Goal: Transaction & Acquisition: Purchase product/service

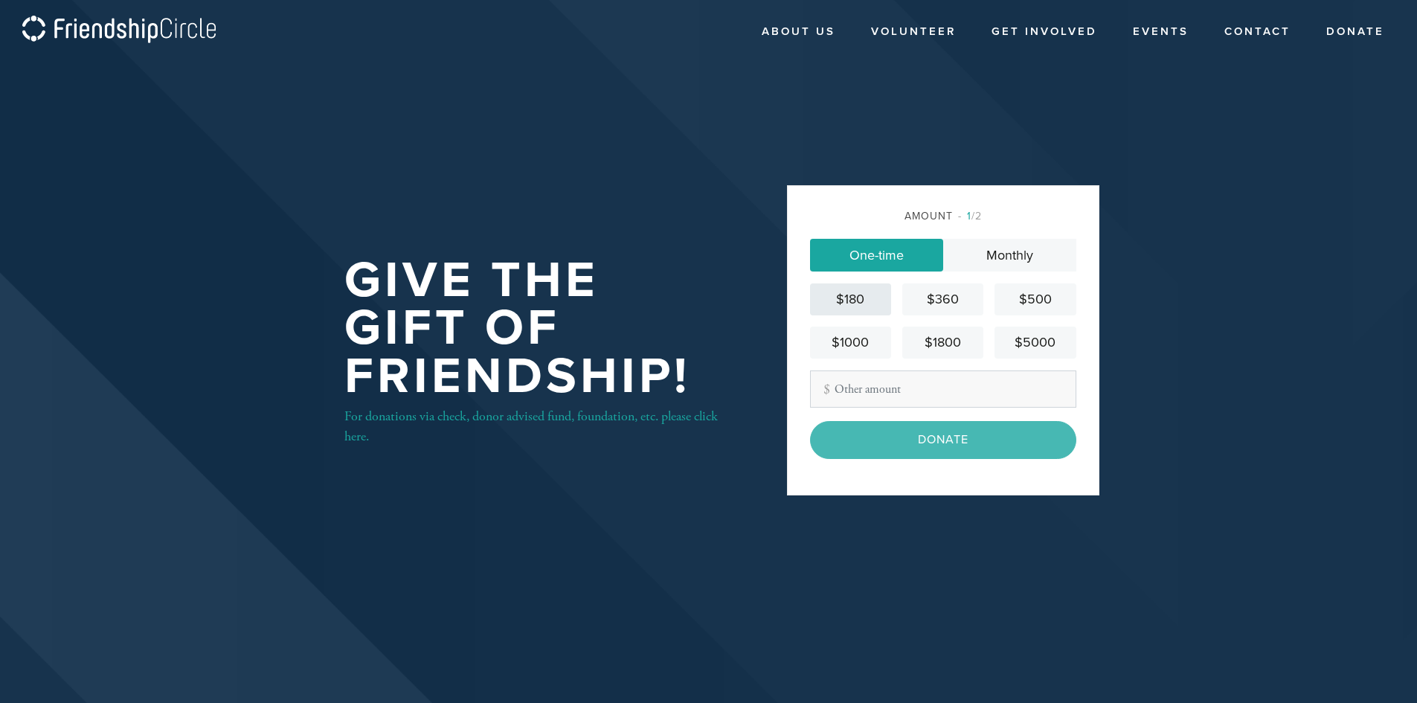
click at [856, 301] on div "$180" at bounding box center [850, 299] width 69 height 20
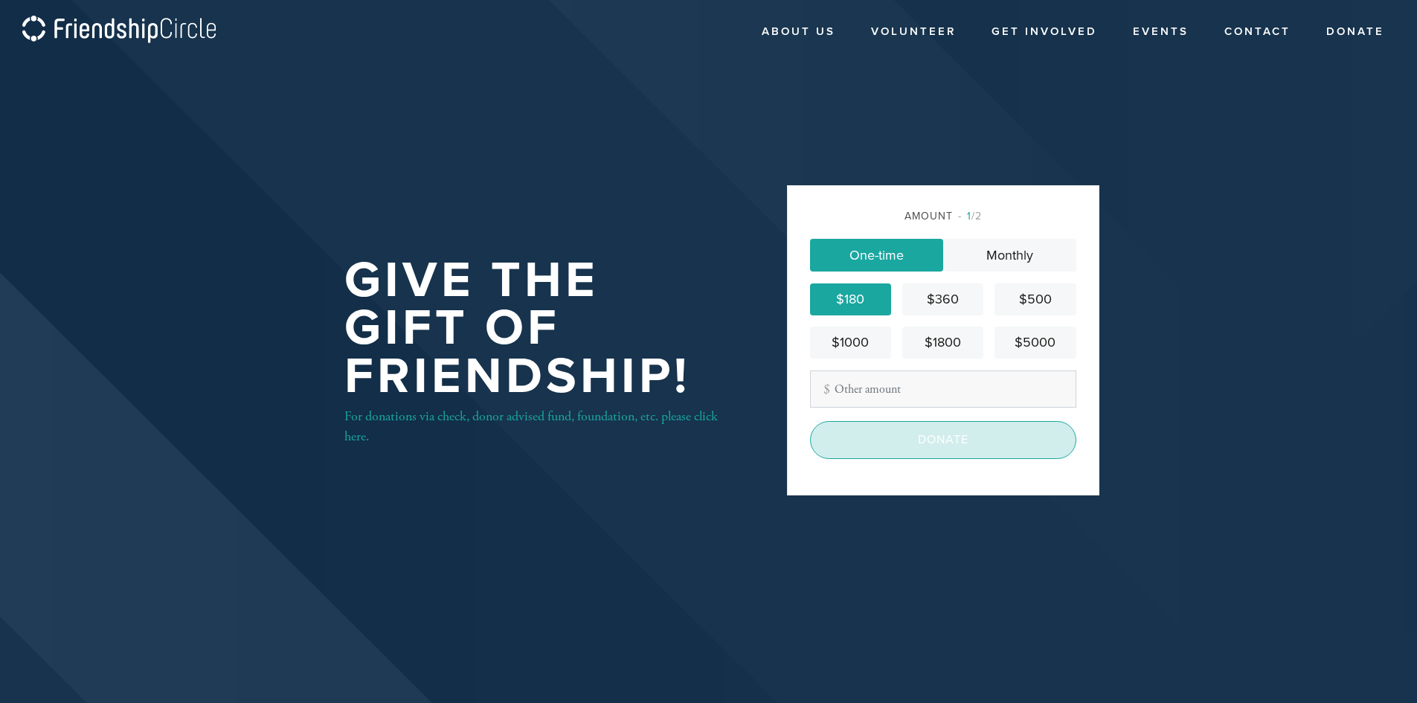
click at [949, 442] on input "Donate" at bounding box center [943, 439] width 266 height 37
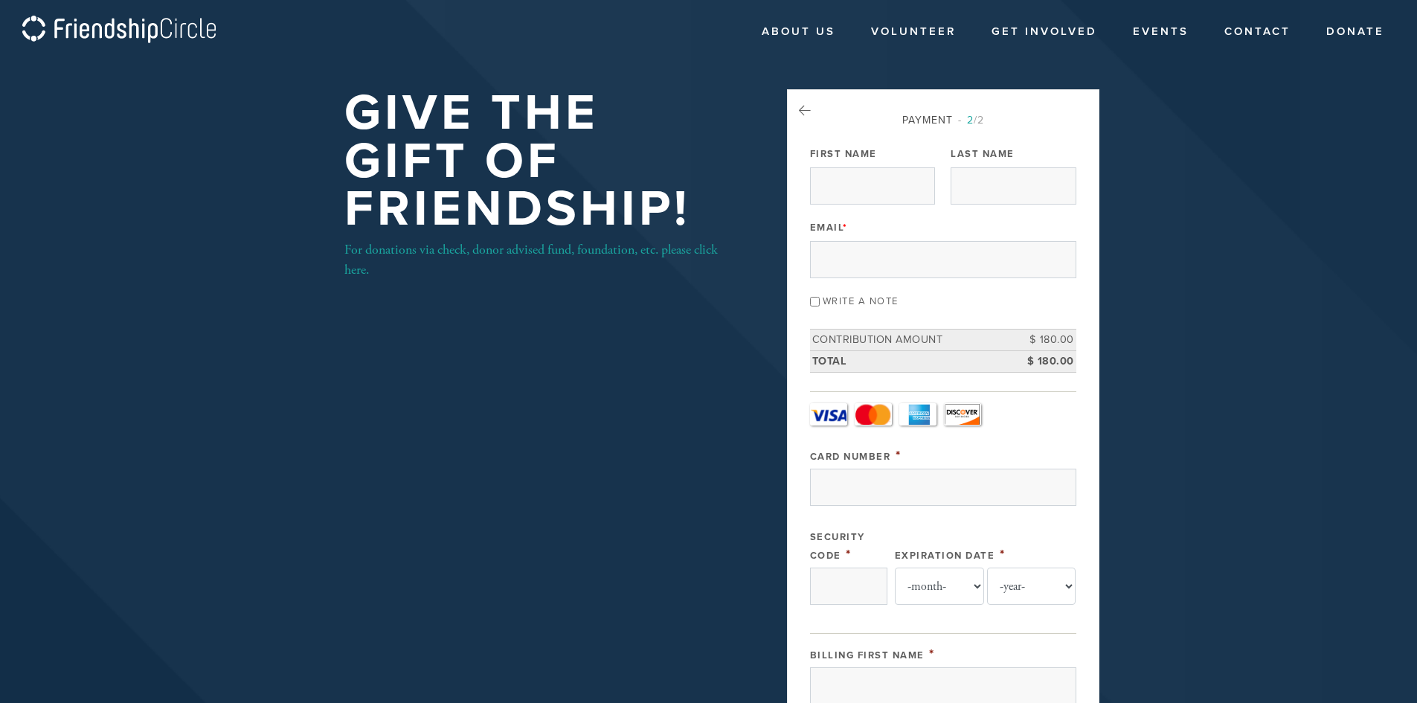
click at [813, 298] on input "Write a note" at bounding box center [815, 302] width 10 height 10
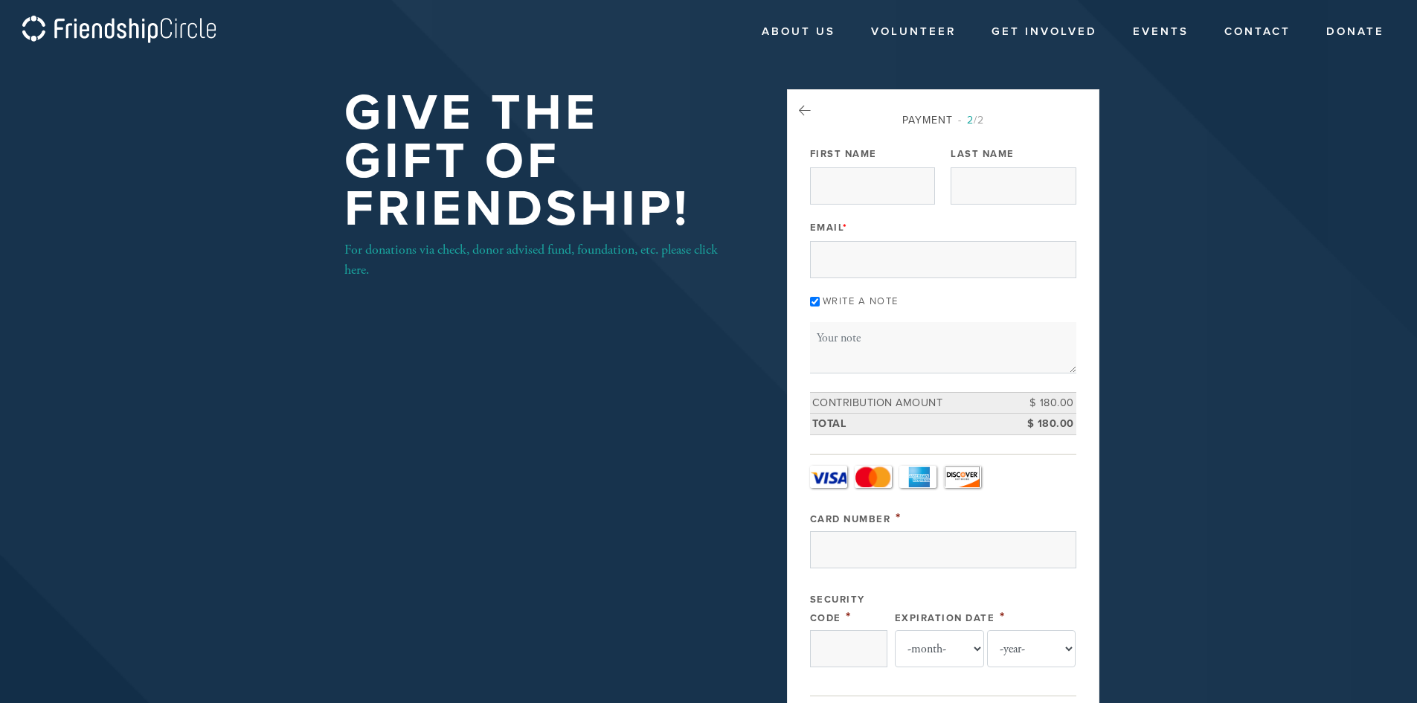
click at [817, 302] on input "Write a note" at bounding box center [815, 302] width 10 height 10
checkbox input "false"
